Goal: Information Seeking & Learning: Check status

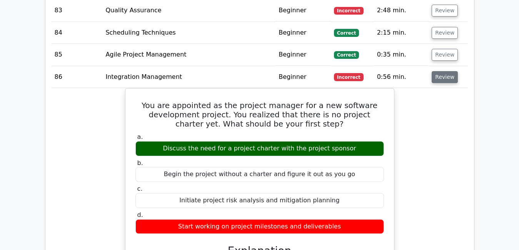
click at [441, 71] on button "Review" at bounding box center [445, 77] width 26 height 12
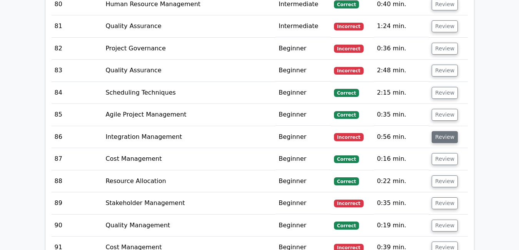
scroll to position [3338, 0]
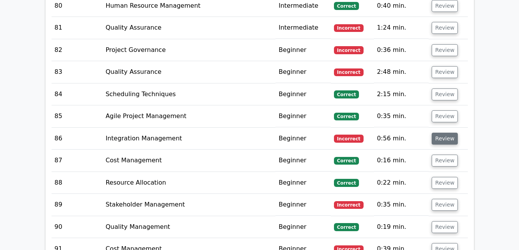
click at [441, 66] on button "Review" at bounding box center [445, 72] width 26 height 12
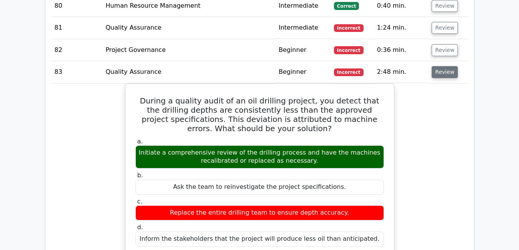
click at [441, 66] on button "Review" at bounding box center [445, 72] width 26 height 12
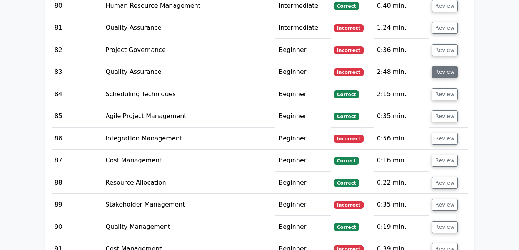
click at [441, 66] on button "Review" at bounding box center [445, 72] width 26 height 12
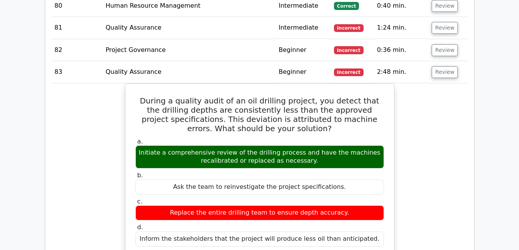
click at [441, 66] on button "Review" at bounding box center [445, 72] width 26 height 12
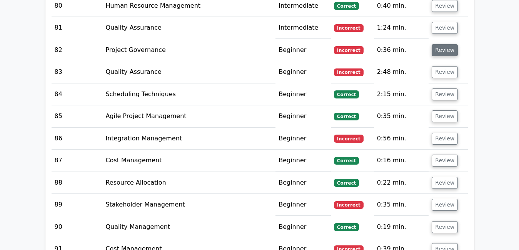
click at [441, 44] on button "Review" at bounding box center [445, 50] width 26 height 12
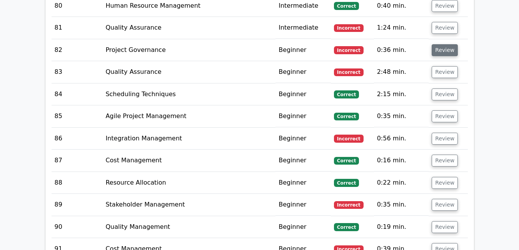
click at [441, 44] on button "Review" at bounding box center [445, 50] width 26 height 12
click at [444, 44] on button "Review" at bounding box center [445, 50] width 26 height 12
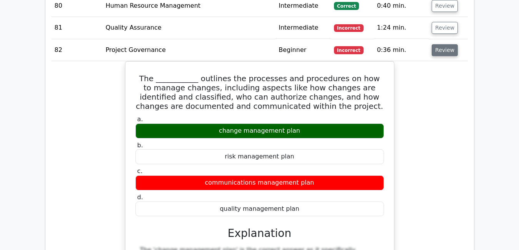
click at [444, 44] on button "Review" at bounding box center [445, 50] width 26 height 12
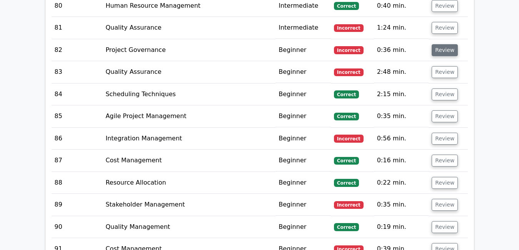
click at [444, 44] on button "Review" at bounding box center [445, 50] width 26 height 12
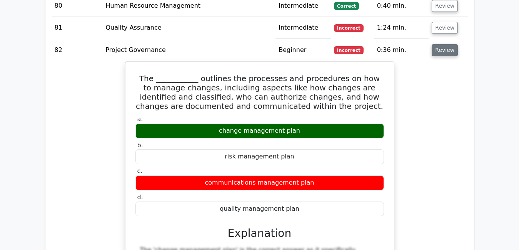
click at [444, 44] on button "Review" at bounding box center [445, 50] width 26 height 12
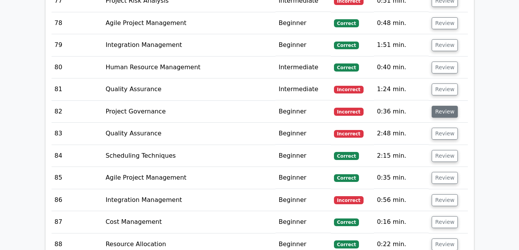
scroll to position [3261, 0]
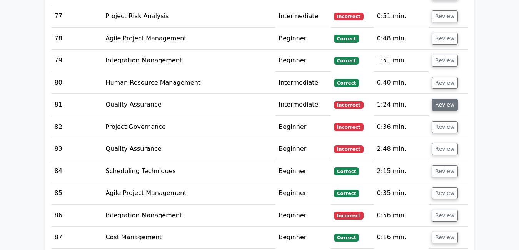
click at [443, 99] on button "Review" at bounding box center [445, 105] width 26 height 12
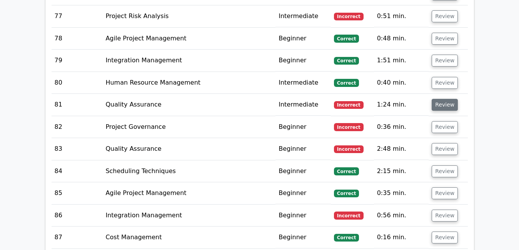
click at [443, 99] on button "Review" at bounding box center [445, 105] width 26 height 12
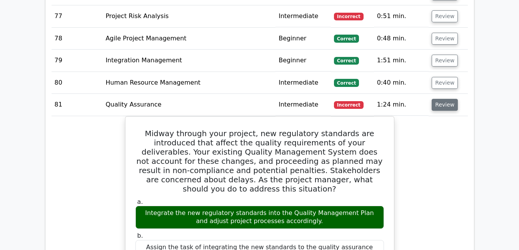
click at [443, 99] on button "Review" at bounding box center [445, 105] width 26 height 12
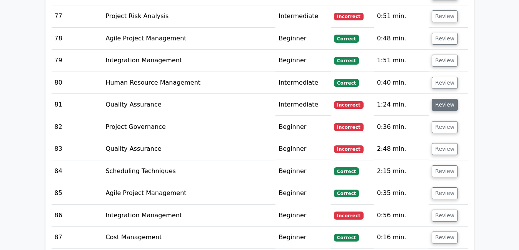
click at [443, 99] on button "Review" at bounding box center [445, 105] width 26 height 12
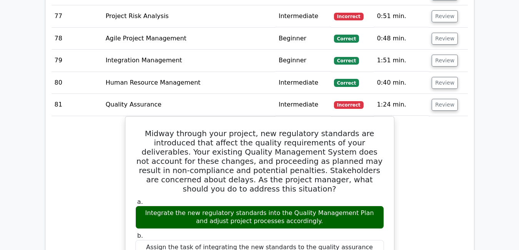
click at [447, 99] on button "Review" at bounding box center [445, 105] width 26 height 12
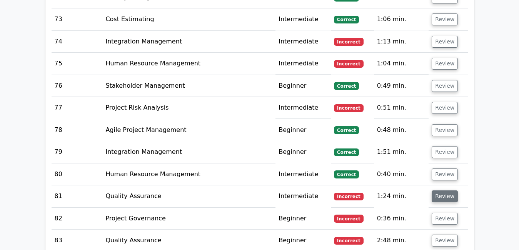
scroll to position [3168, 0]
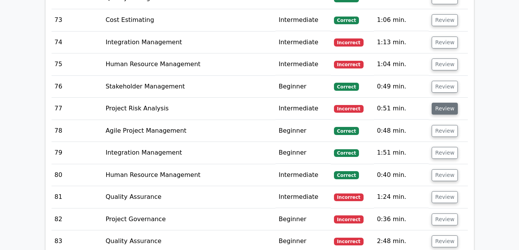
click at [442, 103] on button "Review" at bounding box center [445, 109] width 26 height 12
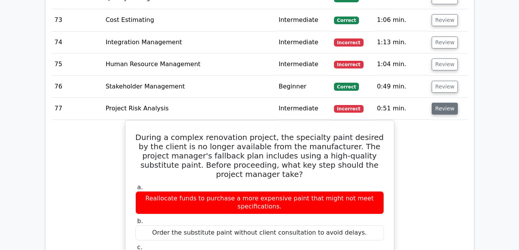
click at [442, 103] on button "Review" at bounding box center [445, 109] width 26 height 12
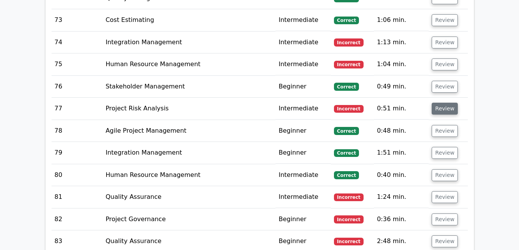
click at [442, 103] on button "Review" at bounding box center [445, 109] width 26 height 12
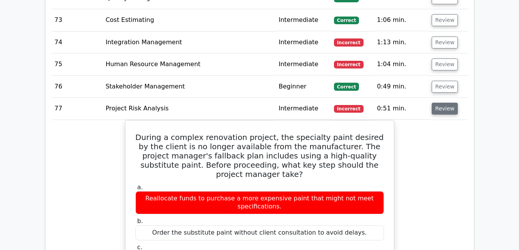
click at [443, 103] on button "Review" at bounding box center [445, 109] width 26 height 12
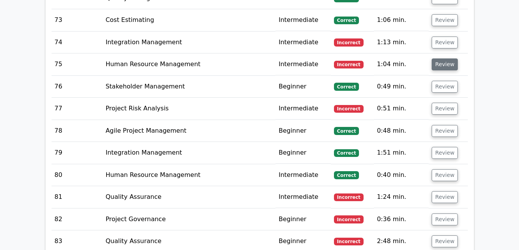
click at [440, 59] on button "Review" at bounding box center [445, 65] width 26 height 12
click at [444, 59] on button "Review" at bounding box center [445, 65] width 26 height 12
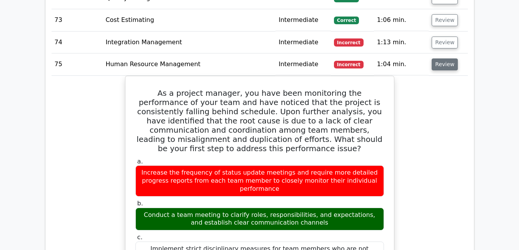
click at [444, 59] on button "Review" at bounding box center [445, 65] width 26 height 12
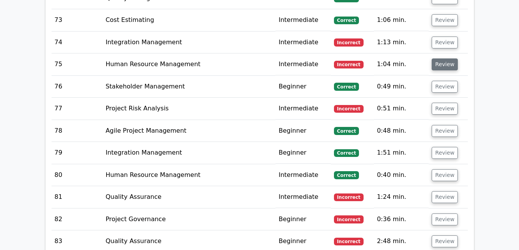
click at [444, 59] on button "Review" at bounding box center [445, 65] width 26 height 12
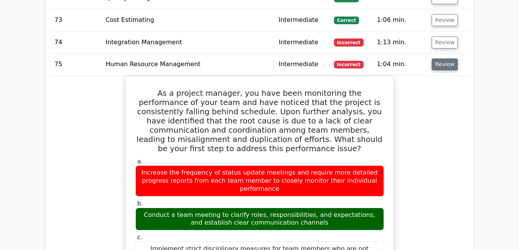
click at [444, 59] on button "Review" at bounding box center [445, 65] width 26 height 12
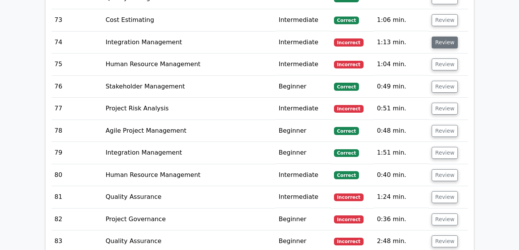
click at [441, 37] on button "Review" at bounding box center [445, 43] width 26 height 12
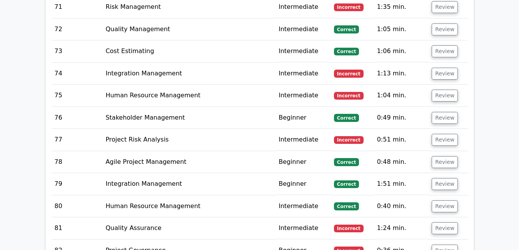
scroll to position [3138, 0]
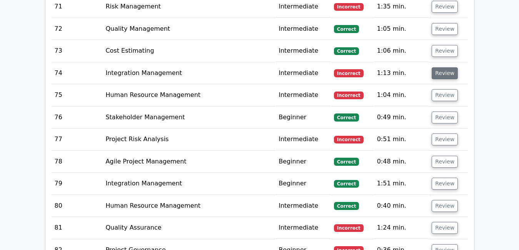
click at [450, 67] on button "Review" at bounding box center [445, 73] width 26 height 12
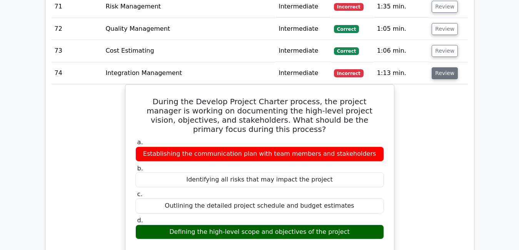
click at [450, 67] on button "Review" at bounding box center [445, 73] width 26 height 12
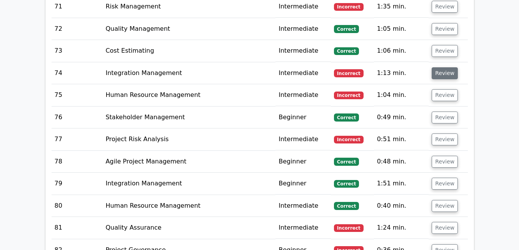
click at [450, 67] on button "Review" at bounding box center [445, 73] width 26 height 12
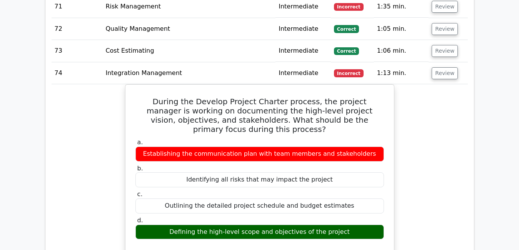
click at [432, 67] on button "Review" at bounding box center [445, 73] width 26 height 12
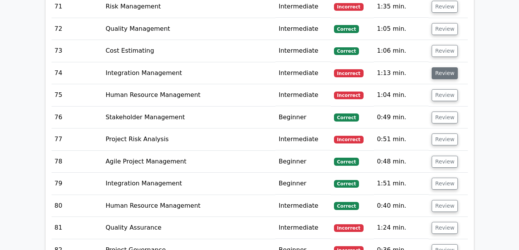
click at [442, 67] on button "Review" at bounding box center [445, 73] width 26 height 12
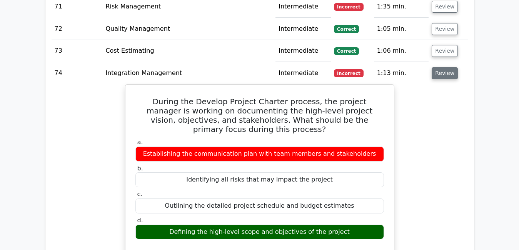
click at [447, 67] on button "Review" at bounding box center [445, 73] width 26 height 12
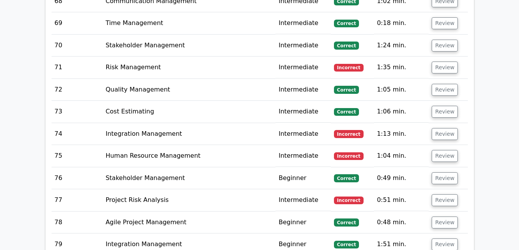
scroll to position [3076, 0]
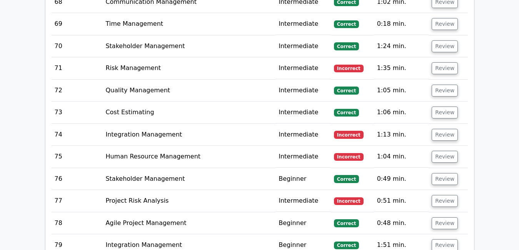
click at [443, 62] on button "Review" at bounding box center [445, 68] width 26 height 12
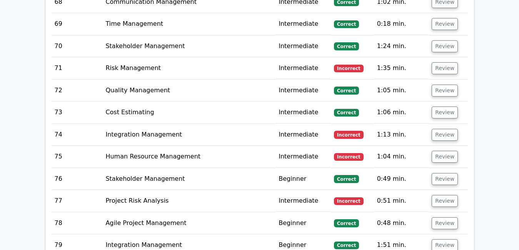
click at [443, 62] on button "Review" at bounding box center [445, 68] width 26 height 12
click at [444, 62] on button "Review" at bounding box center [445, 68] width 26 height 12
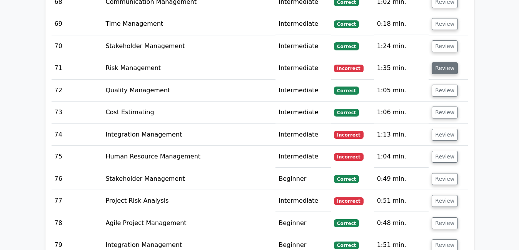
click at [444, 62] on button "Review" at bounding box center [445, 68] width 26 height 12
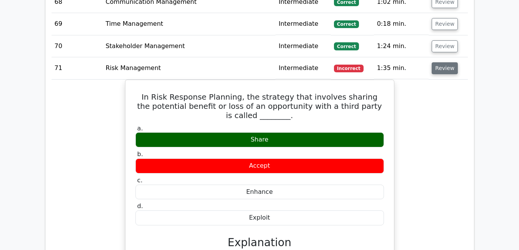
click at [444, 62] on button "Review" at bounding box center [445, 68] width 26 height 12
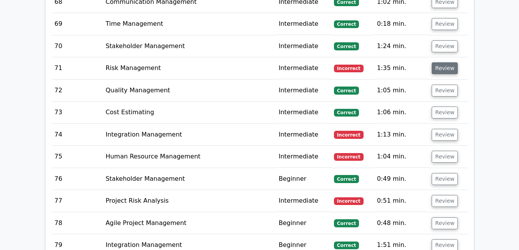
click at [444, 62] on button "Review" at bounding box center [445, 68] width 26 height 12
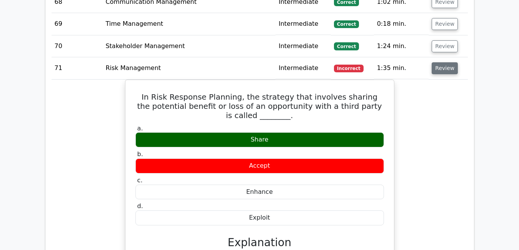
click at [444, 62] on button "Review" at bounding box center [445, 68] width 26 height 12
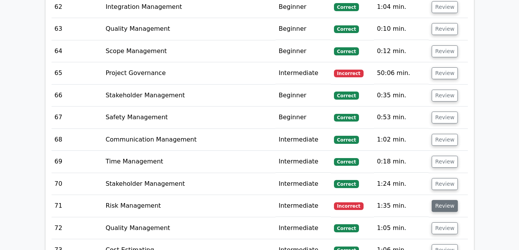
scroll to position [2937, 0]
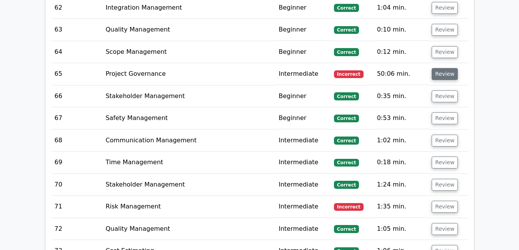
click at [446, 68] on button "Review" at bounding box center [445, 74] width 26 height 12
click at [442, 68] on button "Review" at bounding box center [445, 74] width 26 height 12
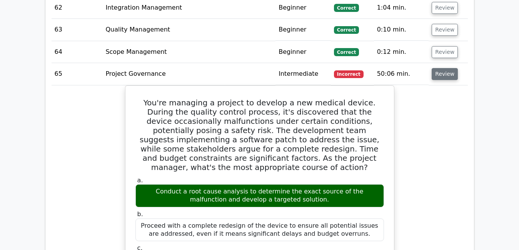
click at [442, 68] on button "Review" at bounding box center [445, 74] width 26 height 12
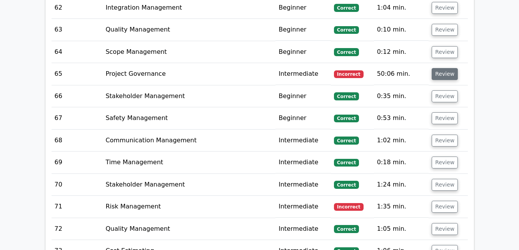
click at [442, 68] on button "Review" at bounding box center [445, 74] width 26 height 12
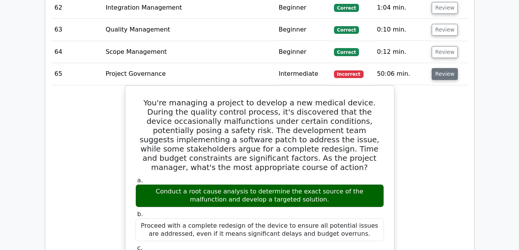
click at [446, 68] on button "Review" at bounding box center [445, 74] width 26 height 12
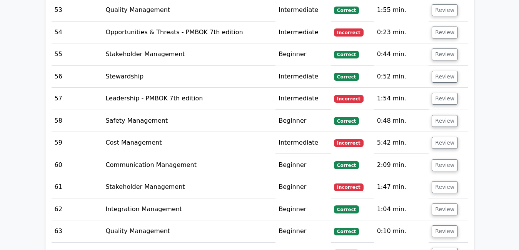
scroll to position [2722, 0]
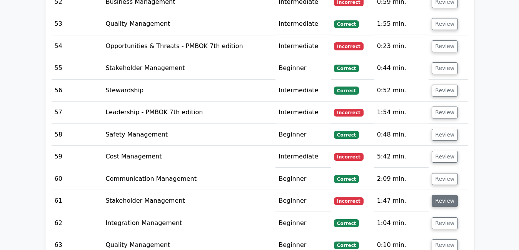
click at [438, 195] on button "Review" at bounding box center [445, 201] width 26 height 12
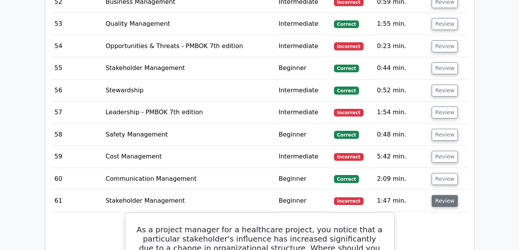
click at [438, 195] on button "Review" at bounding box center [445, 201] width 26 height 12
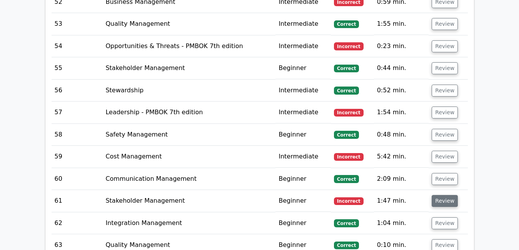
click at [438, 195] on button "Review" at bounding box center [445, 201] width 26 height 12
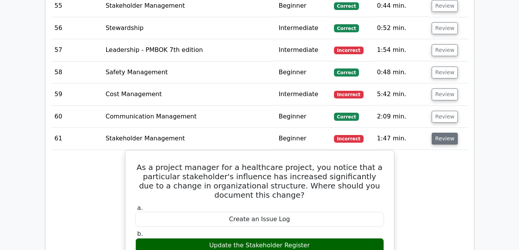
scroll to position [2783, 0]
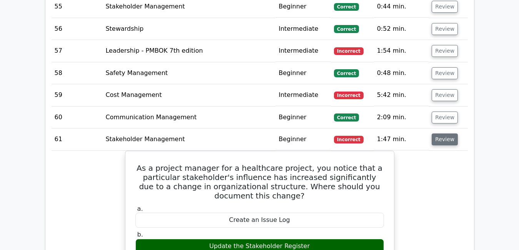
click at [443, 134] on button "Review" at bounding box center [445, 140] width 26 height 12
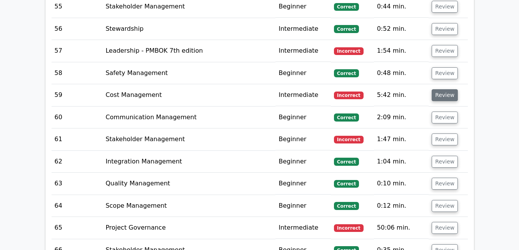
click at [440, 89] on button "Review" at bounding box center [445, 95] width 26 height 12
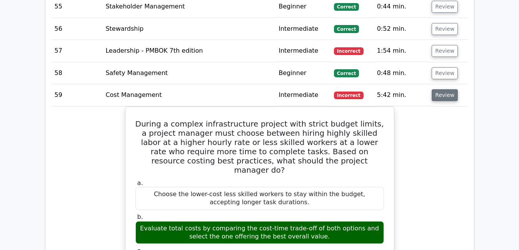
click at [447, 89] on button "Review" at bounding box center [445, 95] width 26 height 12
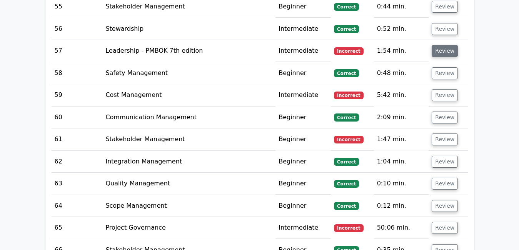
click at [439, 45] on button "Review" at bounding box center [445, 51] width 26 height 12
click at [446, 45] on button "Review" at bounding box center [445, 51] width 26 height 12
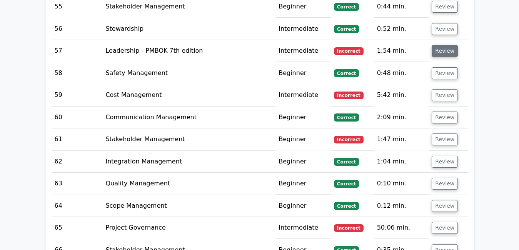
click at [446, 45] on button "Review" at bounding box center [445, 51] width 26 height 12
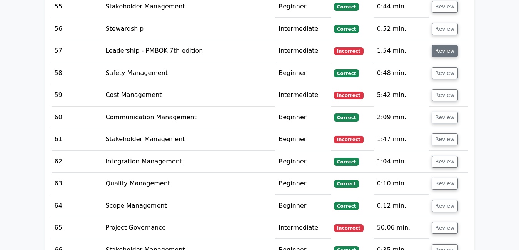
click at [446, 45] on button "Review" at bounding box center [445, 51] width 26 height 12
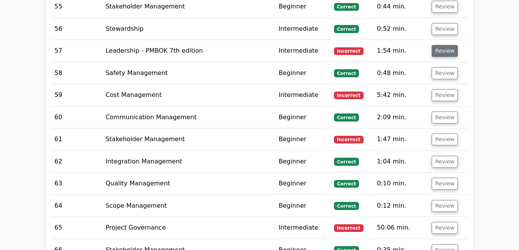
click at [446, 45] on button "Review" at bounding box center [445, 51] width 26 height 12
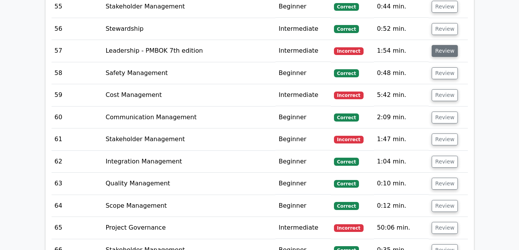
click at [437, 45] on button "Review" at bounding box center [445, 51] width 26 height 12
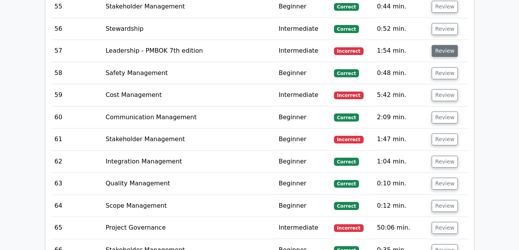
click at [448, 45] on button "Review" at bounding box center [445, 51] width 26 height 12
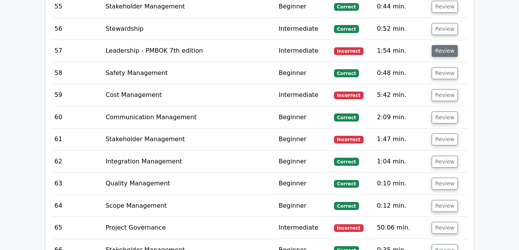
click at [442, 45] on button "Review" at bounding box center [445, 51] width 26 height 12
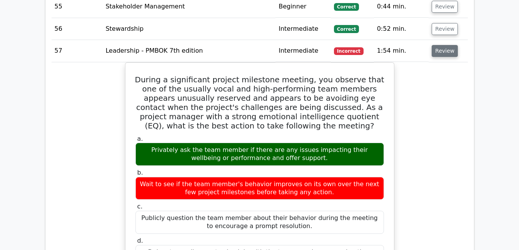
click at [442, 45] on button "Review" at bounding box center [445, 51] width 26 height 12
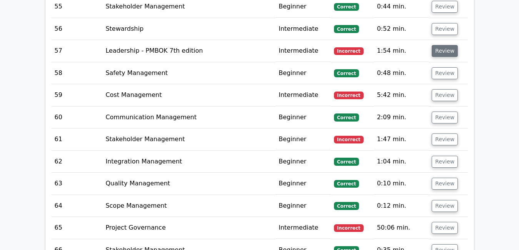
click at [442, 45] on button "Review" at bounding box center [445, 51] width 26 height 12
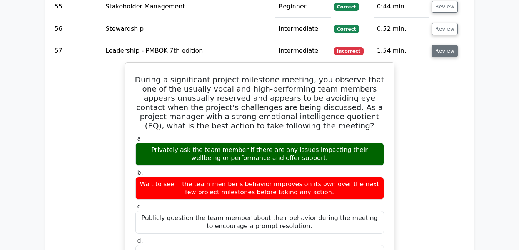
click at [443, 45] on button "Review" at bounding box center [445, 51] width 26 height 12
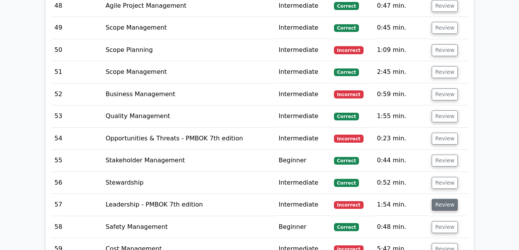
scroll to position [2614, 0]
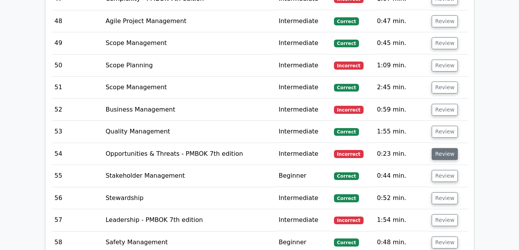
click at [452, 148] on button "Review" at bounding box center [445, 154] width 26 height 12
click at [435, 148] on button "Review" at bounding box center [445, 154] width 26 height 12
click at [441, 148] on button "Review" at bounding box center [445, 154] width 26 height 12
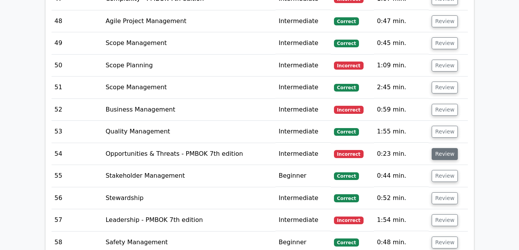
click at [441, 148] on button "Review" at bounding box center [445, 154] width 26 height 12
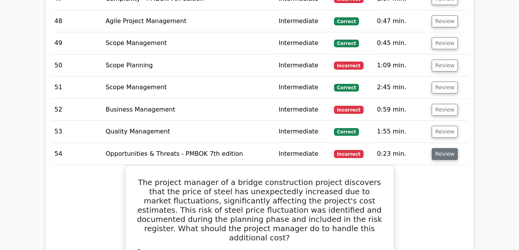
click at [441, 148] on button "Review" at bounding box center [445, 154] width 26 height 12
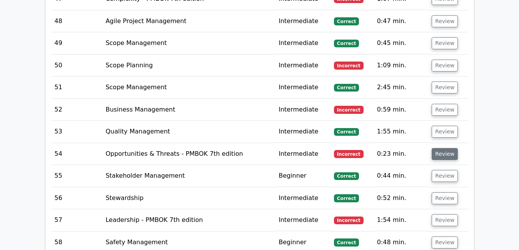
click at [441, 148] on button "Review" at bounding box center [445, 154] width 26 height 12
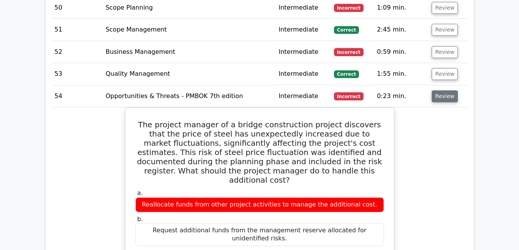
scroll to position [2675, 0]
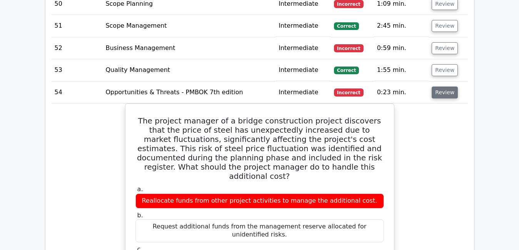
click at [451, 87] on button "Review" at bounding box center [445, 93] width 26 height 12
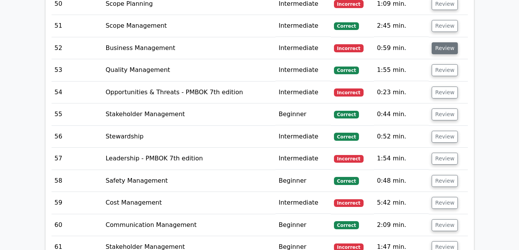
click at [442, 42] on button "Review" at bounding box center [445, 48] width 26 height 12
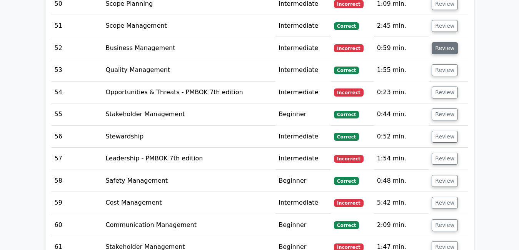
click at [442, 42] on button "Review" at bounding box center [445, 48] width 26 height 12
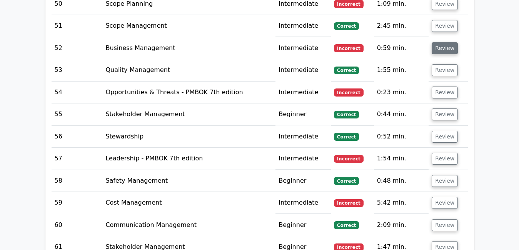
click at [442, 42] on button "Review" at bounding box center [445, 48] width 26 height 12
click at [439, 42] on button "Review" at bounding box center [445, 48] width 26 height 12
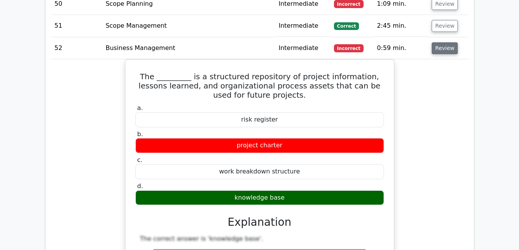
click at [444, 42] on button "Review" at bounding box center [445, 48] width 26 height 12
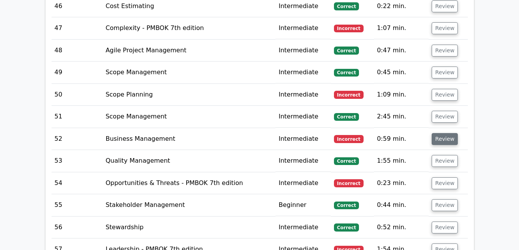
scroll to position [2583, 0]
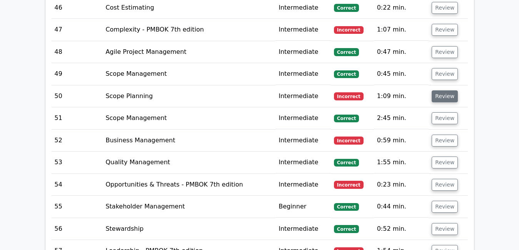
click at [441, 90] on button "Review" at bounding box center [445, 96] width 26 height 12
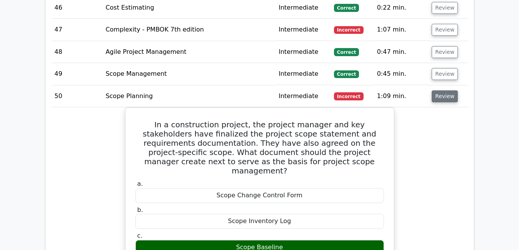
click at [440, 90] on button "Review" at bounding box center [445, 96] width 26 height 12
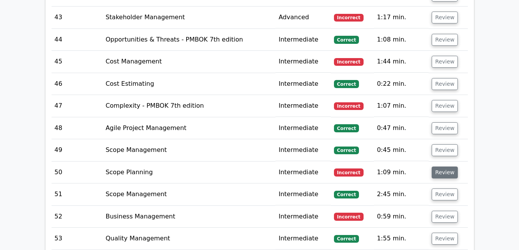
scroll to position [2506, 0]
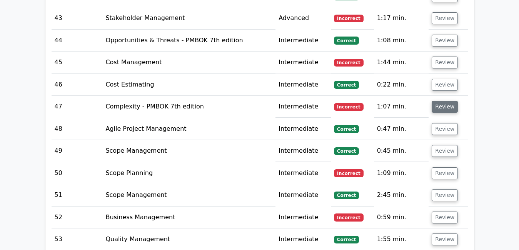
click at [444, 101] on button "Review" at bounding box center [445, 107] width 26 height 12
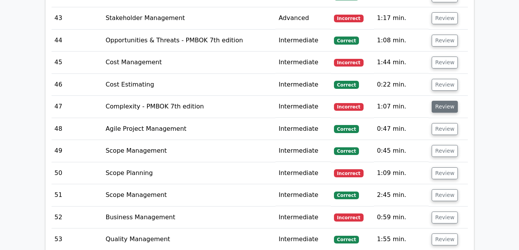
click at [444, 101] on button "Review" at bounding box center [445, 107] width 26 height 12
click at [437, 101] on button "Review" at bounding box center [445, 107] width 26 height 12
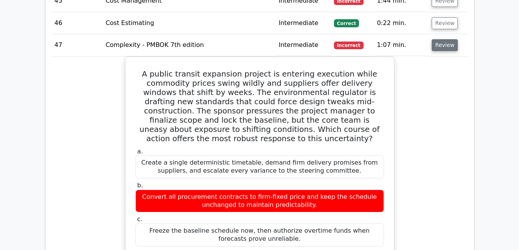
scroll to position [2583, 0]
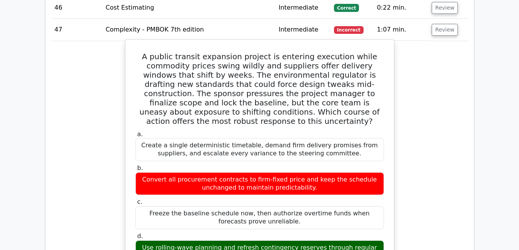
click at [319, 131] on label "a. Create a single deterministic timetable, demand firm delivery promises from …" at bounding box center [260, 146] width 249 height 31
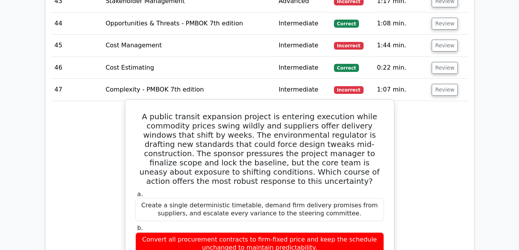
scroll to position [2521, 0]
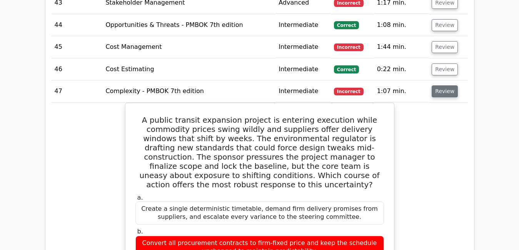
click at [441, 85] on button "Review" at bounding box center [445, 91] width 26 height 12
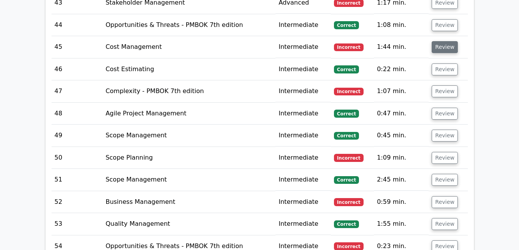
click at [444, 41] on button "Review" at bounding box center [445, 47] width 26 height 12
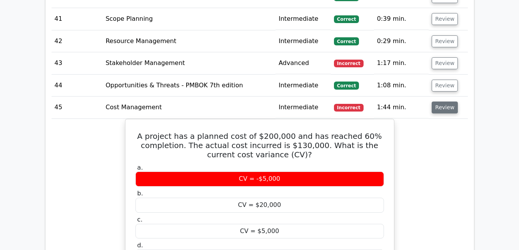
scroll to position [2460, 0]
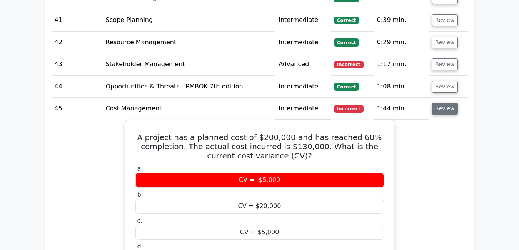
click at [445, 103] on button "Review" at bounding box center [445, 109] width 26 height 12
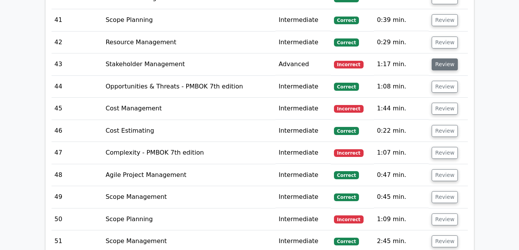
click at [441, 59] on button "Review" at bounding box center [445, 65] width 26 height 12
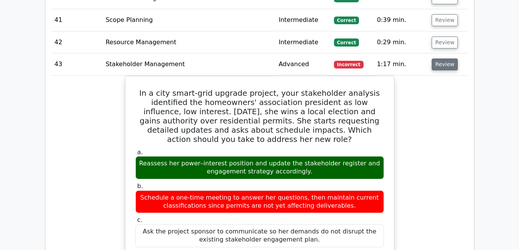
click at [441, 59] on button "Review" at bounding box center [445, 65] width 26 height 12
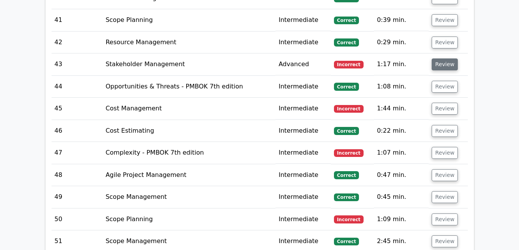
click at [441, 59] on button "Review" at bounding box center [445, 65] width 26 height 12
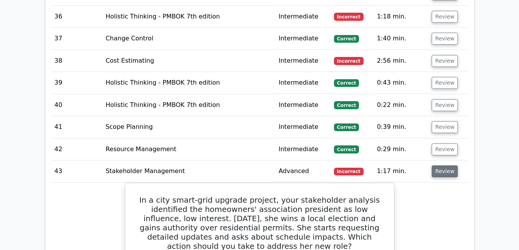
scroll to position [2352, 0]
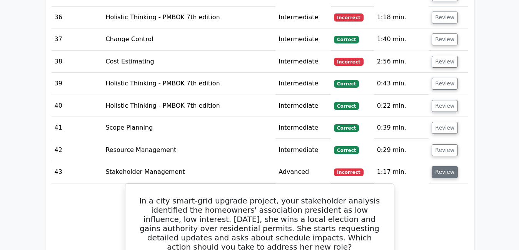
click at [448, 166] on button "Review" at bounding box center [445, 172] width 26 height 12
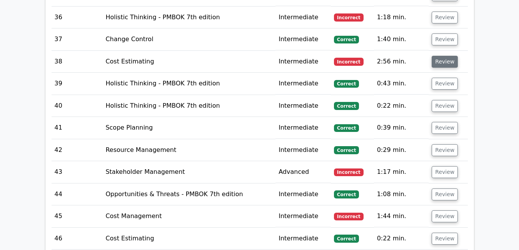
click at [442, 56] on button "Review" at bounding box center [445, 62] width 26 height 12
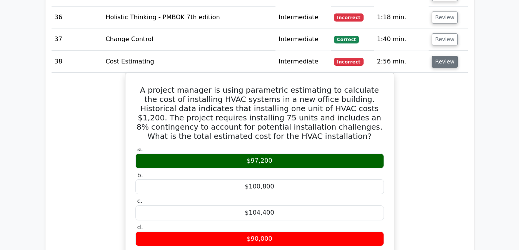
click at [442, 56] on button "Review" at bounding box center [445, 62] width 26 height 12
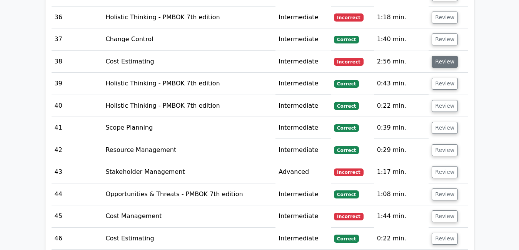
click at [442, 56] on button "Review" at bounding box center [445, 62] width 26 height 12
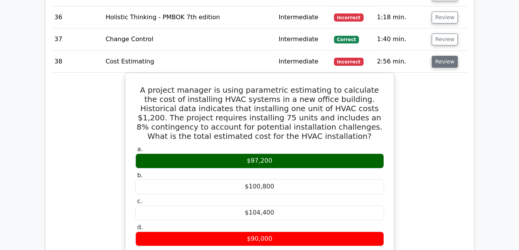
click at [442, 56] on button "Review" at bounding box center [445, 62] width 26 height 12
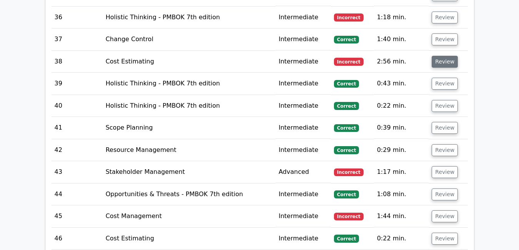
click at [442, 56] on button "Review" at bounding box center [445, 62] width 26 height 12
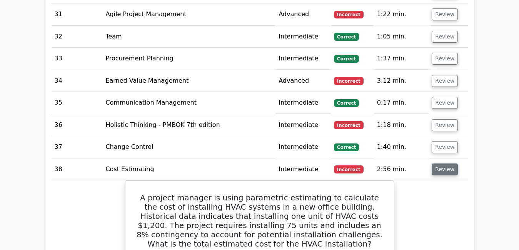
scroll to position [2229, 0]
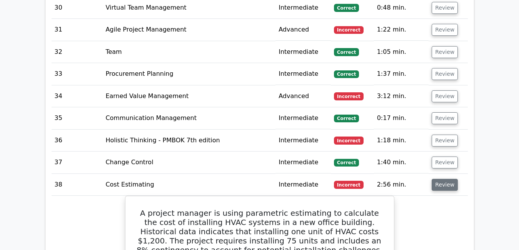
click at [439, 179] on button "Review" at bounding box center [445, 185] width 26 height 12
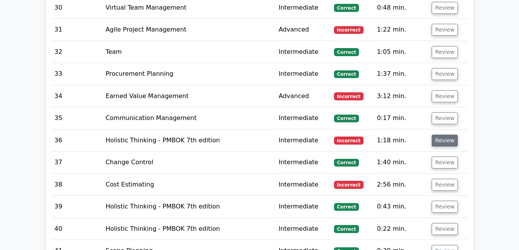
click at [446, 135] on button "Review" at bounding box center [445, 141] width 26 height 12
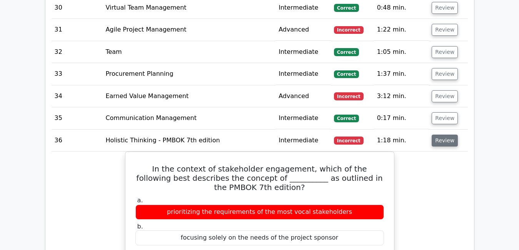
click at [446, 135] on button "Review" at bounding box center [445, 141] width 26 height 12
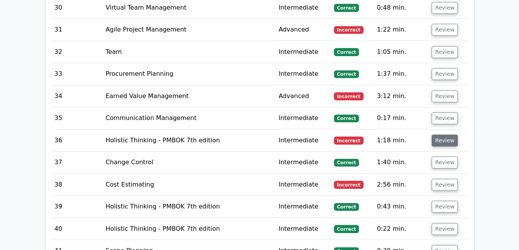
click at [446, 135] on button "Review" at bounding box center [445, 141] width 26 height 12
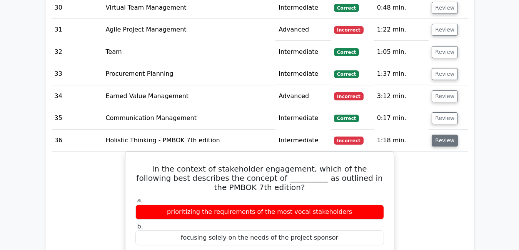
click at [446, 135] on button "Review" at bounding box center [445, 141] width 26 height 12
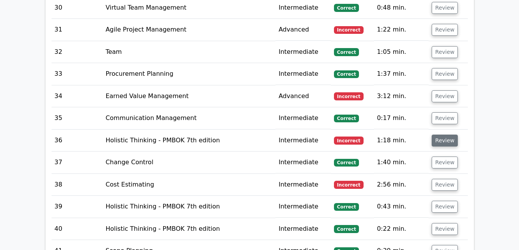
click at [446, 135] on button "Review" at bounding box center [445, 141] width 26 height 12
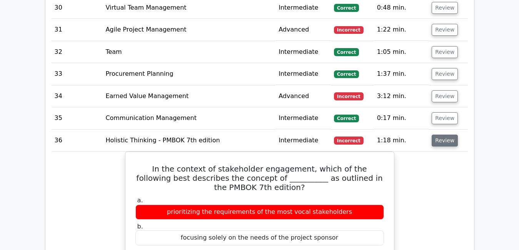
click at [446, 135] on button "Review" at bounding box center [445, 141] width 26 height 12
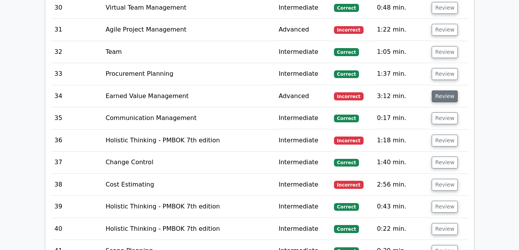
click at [442, 90] on button "Review" at bounding box center [445, 96] width 26 height 12
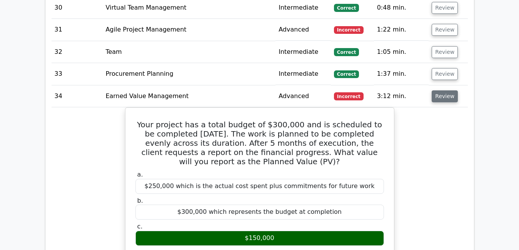
click at [442, 90] on button "Review" at bounding box center [445, 96] width 26 height 12
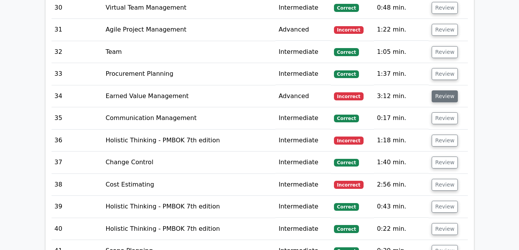
click at [442, 90] on button "Review" at bounding box center [445, 96] width 26 height 12
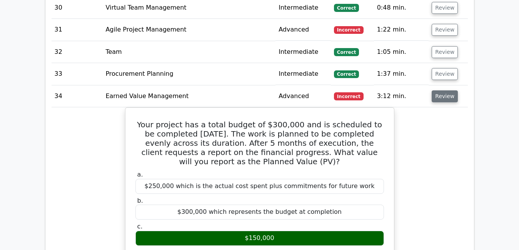
click at [442, 90] on button "Review" at bounding box center [445, 96] width 26 height 12
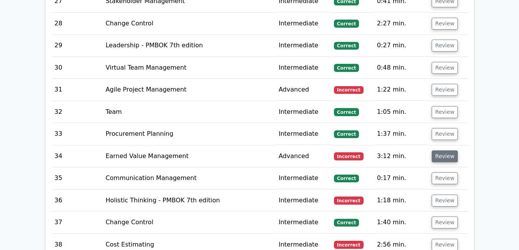
scroll to position [2167, 0]
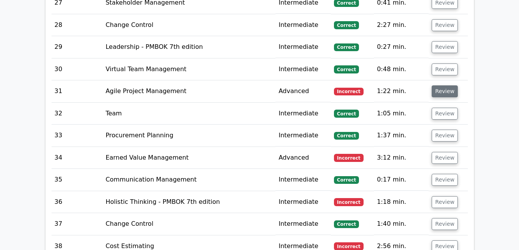
click at [443, 85] on button "Review" at bounding box center [445, 91] width 26 height 12
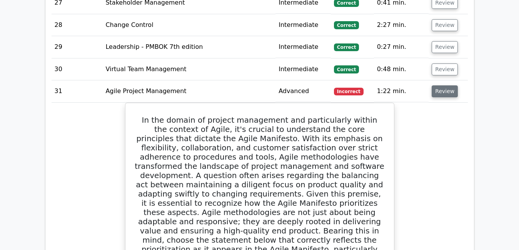
click at [443, 85] on button "Review" at bounding box center [445, 91] width 26 height 12
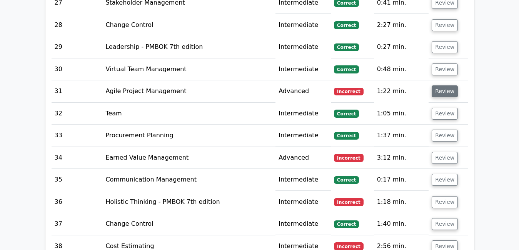
click at [443, 85] on button "Review" at bounding box center [445, 91] width 26 height 12
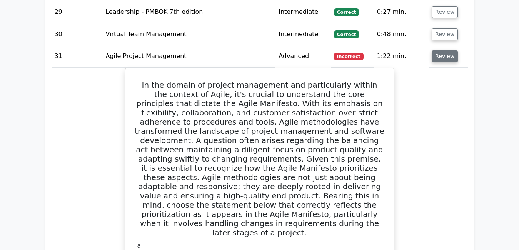
scroll to position [2198, 0]
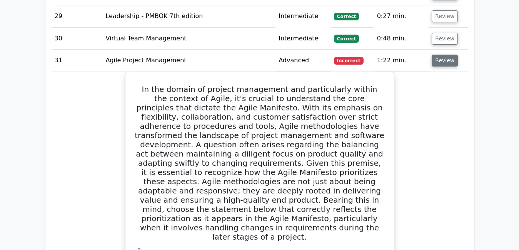
click at [444, 55] on button "Review" at bounding box center [445, 61] width 26 height 12
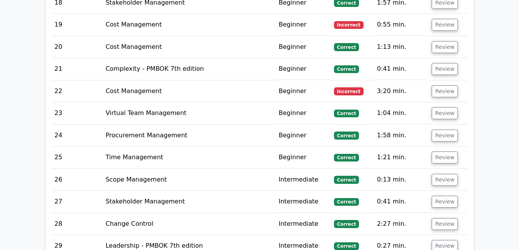
scroll to position [1967, 0]
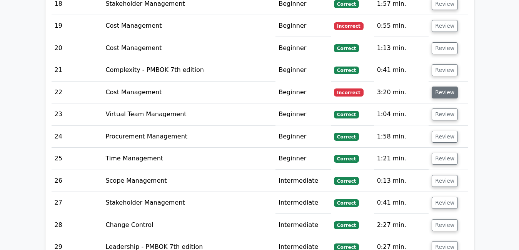
click at [450, 87] on button "Review" at bounding box center [445, 93] width 26 height 12
click at [443, 87] on button "Review" at bounding box center [445, 93] width 26 height 12
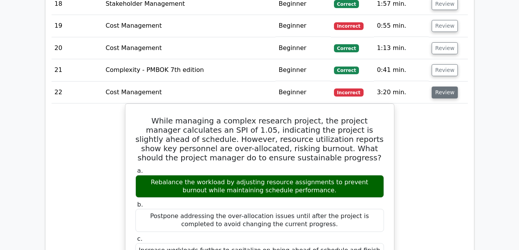
click at [443, 87] on button "Review" at bounding box center [445, 93] width 26 height 12
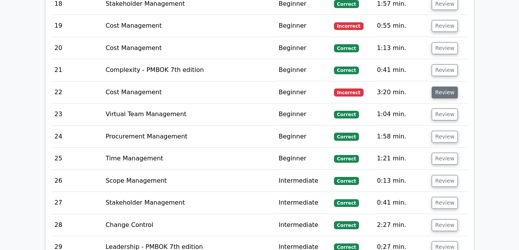
click at [443, 87] on button "Review" at bounding box center [445, 93] width 26 height 12
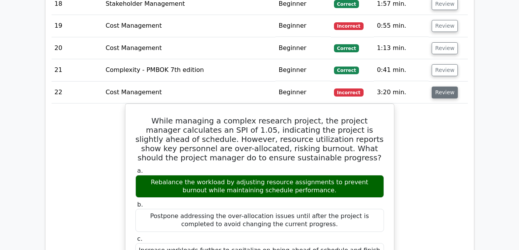
click at [443, 87] on button "Review" at bounding box center [445, 93] width 26 height 12
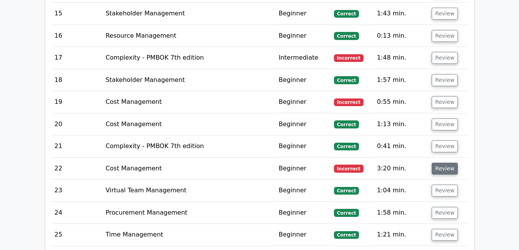
scroll to position [1890, 0]
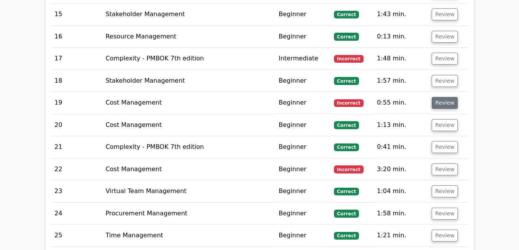
click at [444, 97] on button "Review" at bounding box center [445, 103] width 26 height 12
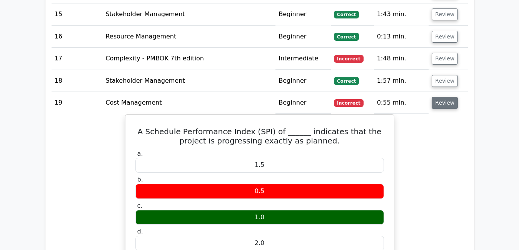
click at [444, 97] on button "Review" at bounding box center [445, 103] width 26 height 12
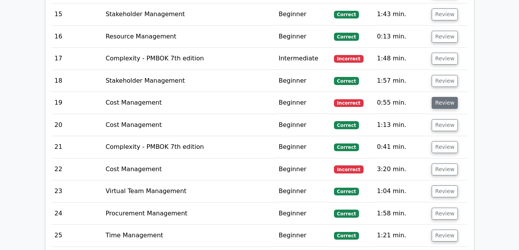
click at [444, 97] on button "Review" at bounding box center [445, 103] width 26 height 12
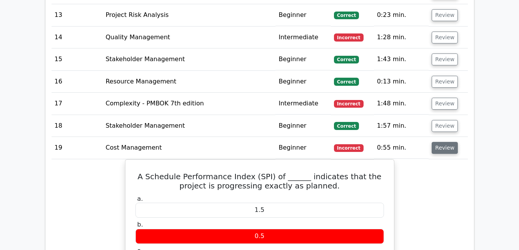
scroll to position [1844, 0]
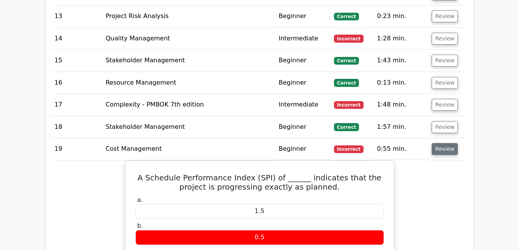
click at [439, 143] on button "Review" at bounding box center [445, 149] width 26 height 12
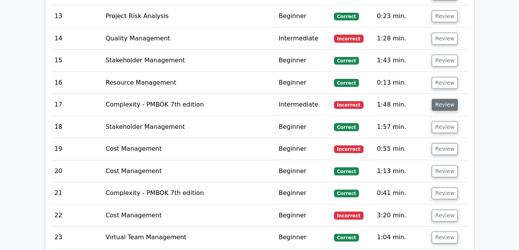
click at [445, 99] on button "Review" at bounding box center [445, 105] width 26 height 12
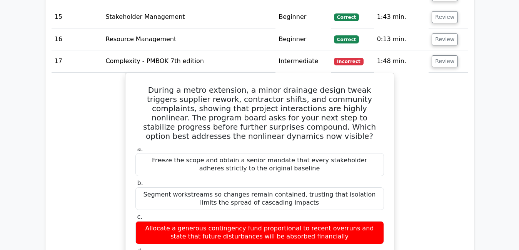
scroll to position [1890, 0]
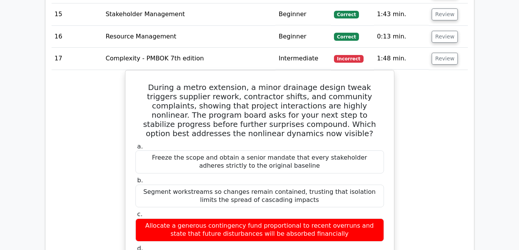
click at [444, 53] on button "Review" at bounding box center [445, 59] width 26 height 12
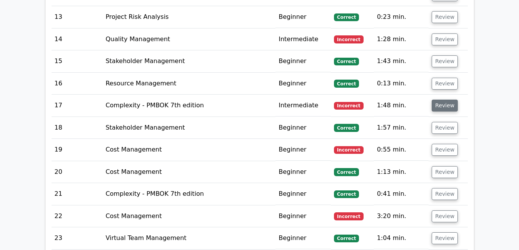
scroll to position [1828, 0]
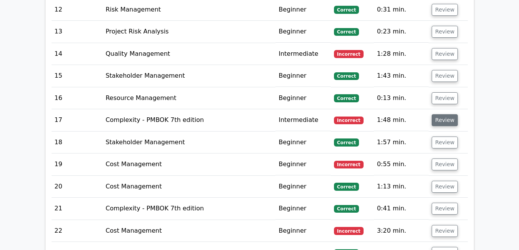
click at [444, 48] on button "Review" at bounding box center [445, 54] width 26 height 12
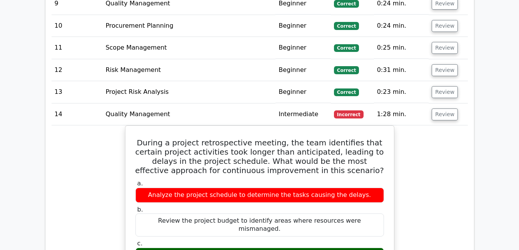
scroll to position [1767, 0]
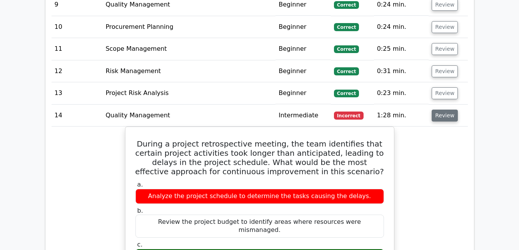
click at [436, 110] on button "Review" at bounding box center [445, 116] width 26 height 12
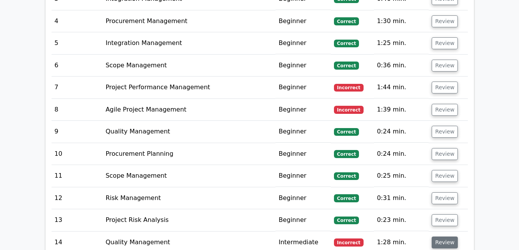
scroll to position [1628, 0]
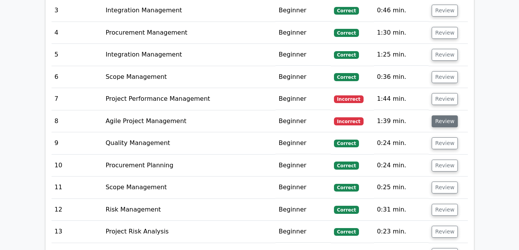
click at [441, 116] on button "Review" at bounding box center [445, 122] width 26 height 12
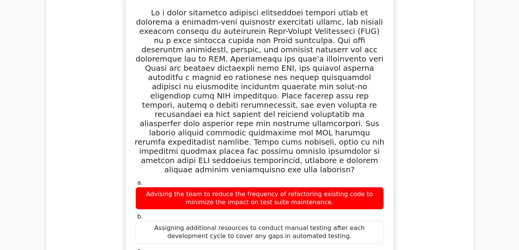
scroll to position [1767, 0]
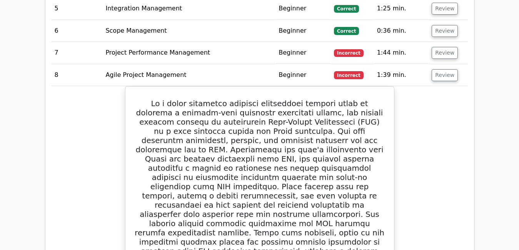
scroll to position [1659, 0]
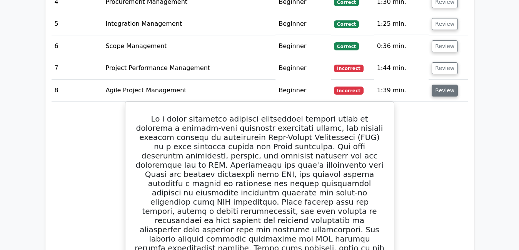
click at [443, 85] on button "Review" at bounding box center [445, 91] width 26 height 12
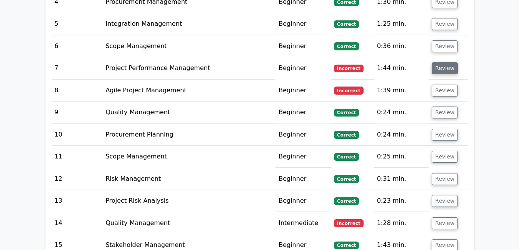
click at [437, 62] on button "Review" at bounding box center [445, 68] width 26 height 12
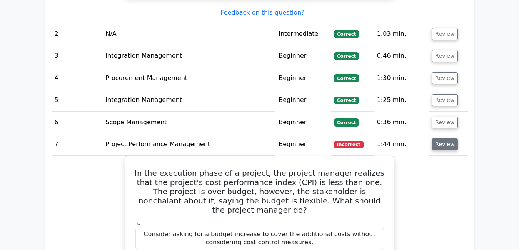
scroll to position [1582, 0]
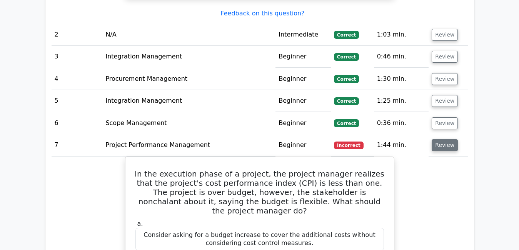
click at [447, 139] on button "Review" at bounding box center [445, 145] width 26 height 12
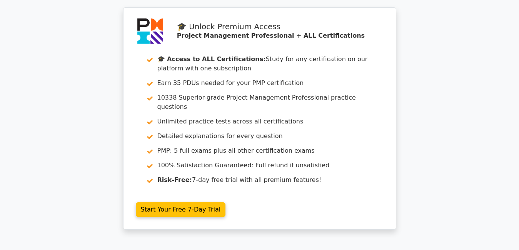
scroll to position [3830, 0]
